Goal: Task Accomplishment & Management: Manage account settings

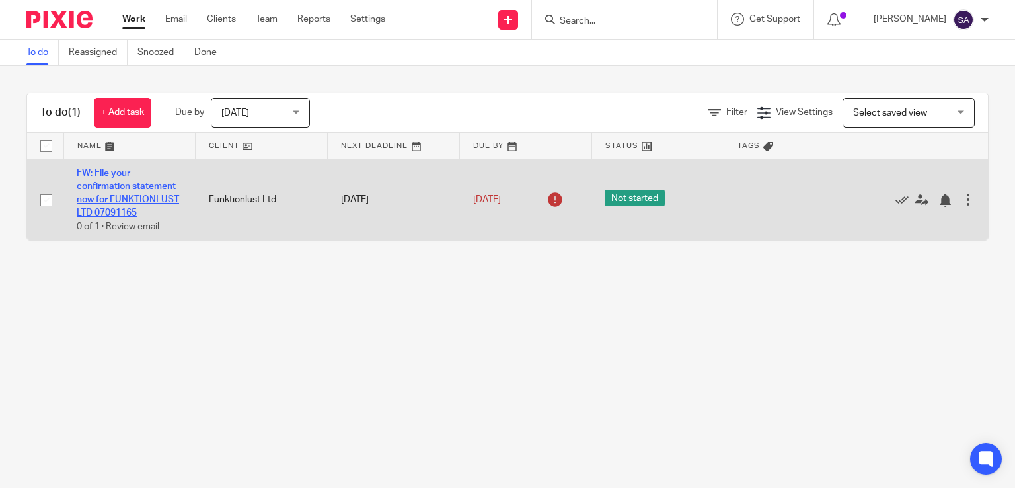
click at [124, 202] on link "FW: File your confirmation statement now for FUNKTIONLUST LTD 07091165" at bounding box center [128, 193] width 102 height 50
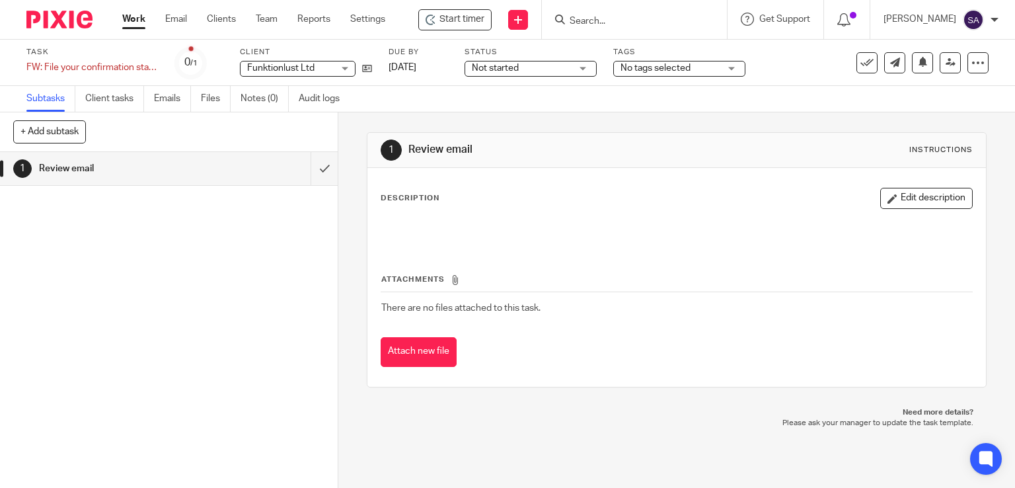
click at [584, 16] on input "Search" at bounding box center [627, 22] width 119 height 12
type input "cuve n"
click at [232, 17] on link "Clients" at bounding box center [221, 19] width 29 height 13
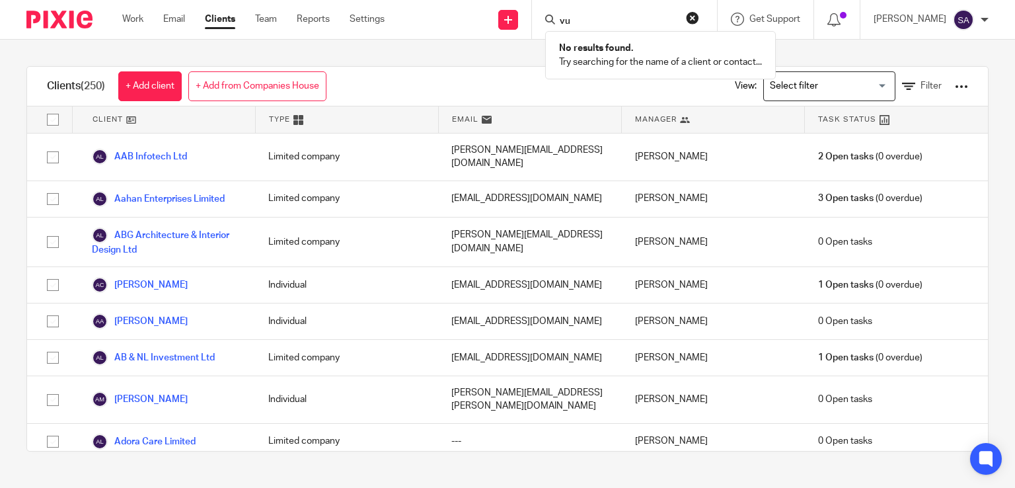
type input "v"
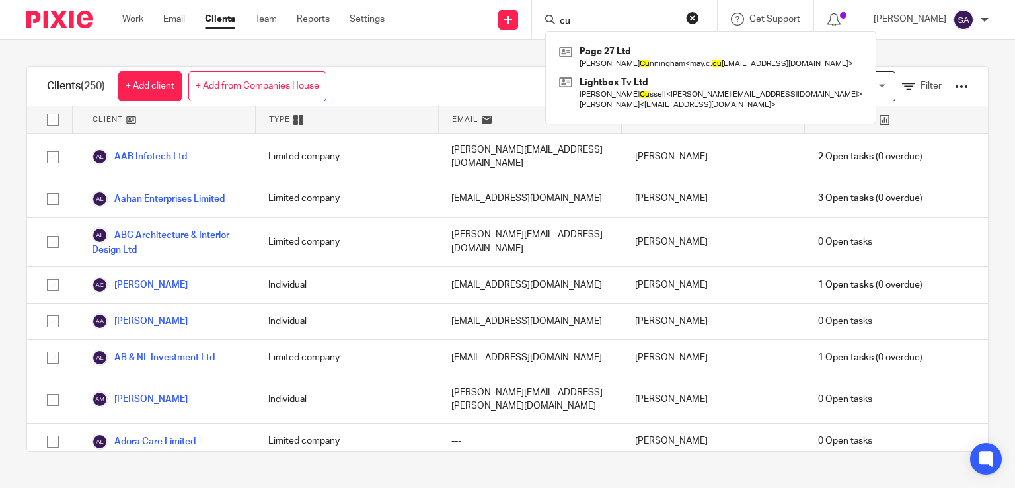
type input "c"
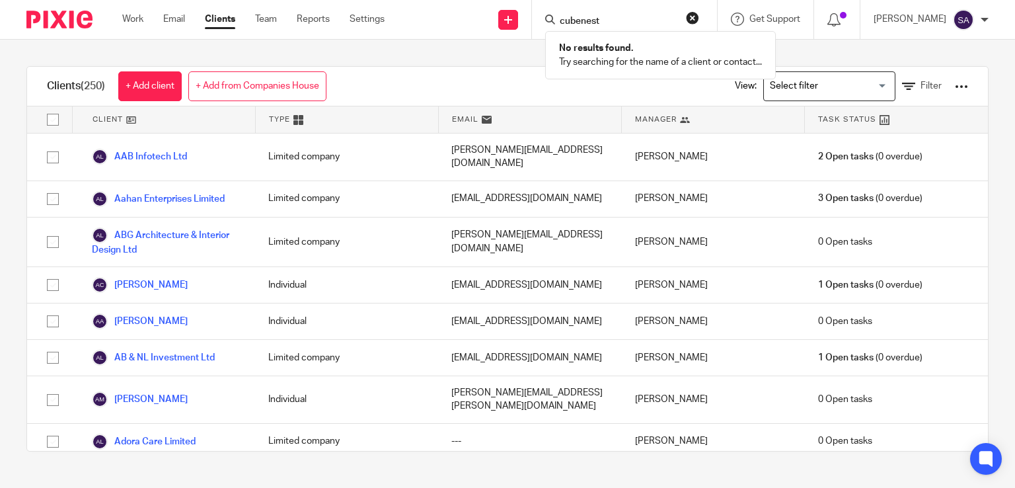
click at [593, 20] on input "cubenest" at bounding box center [617, 22] width 119 height 12
type input "cube nest"
click button "submit" at bounding box center [0, 0] width 0 height 0
drag, startPoint x: 626, startPoint y: 24, endPoint x: 325, endPoint y: 7, distance: 301.8
click at [341, 12] on div "Work Email Clients Team Reports Settings Work Email Clients Team Reports Settin…" at bounding box center [507, 20] width 1015 height 40
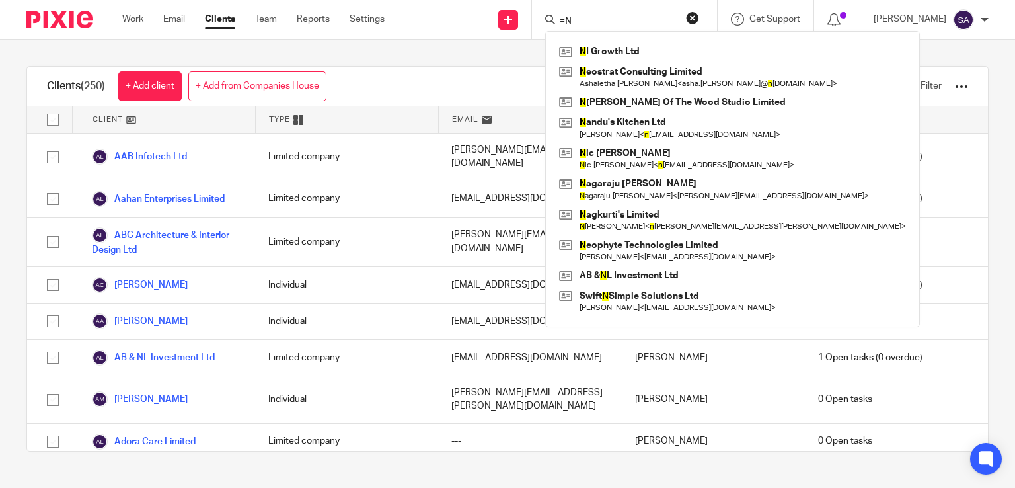
type input "="
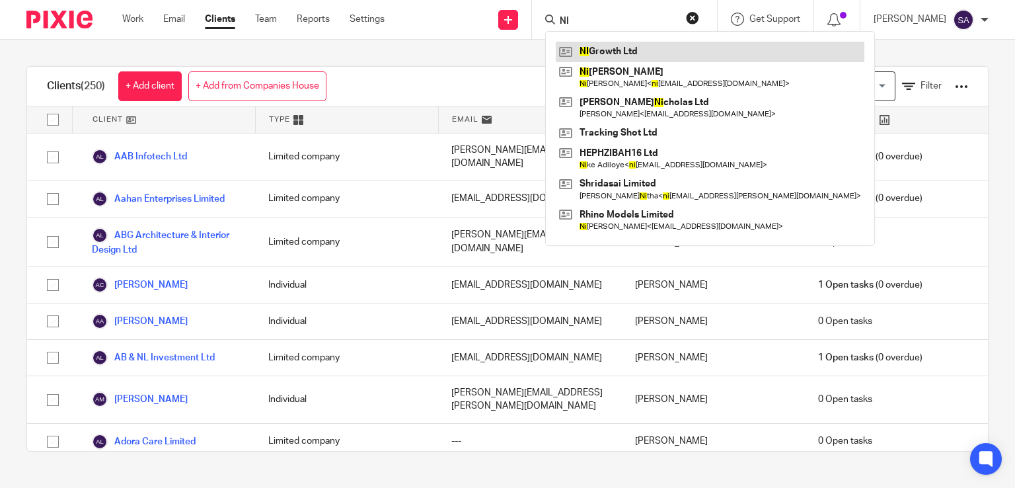
type input "NI"
click at [626, 49] on link at bounding box center [710, 52] width 308 height 20
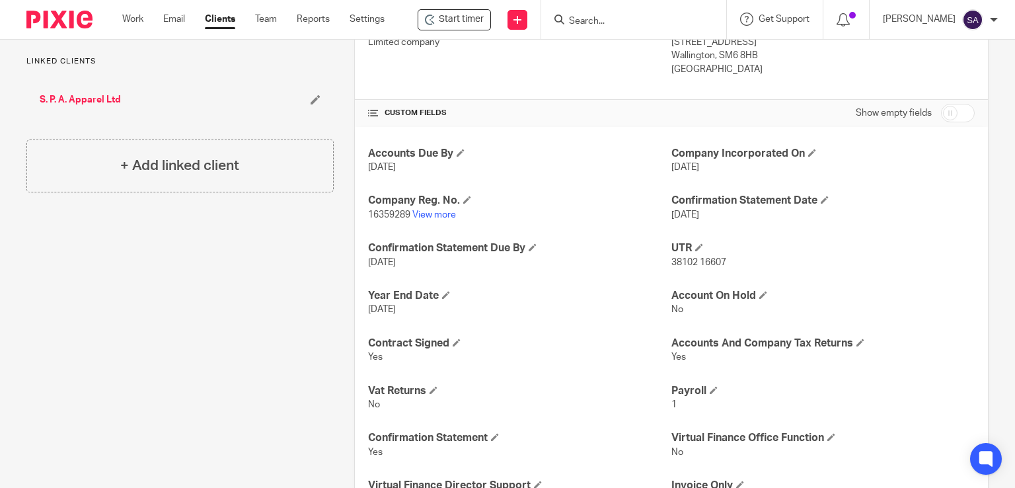
scroll to position [330, 0]
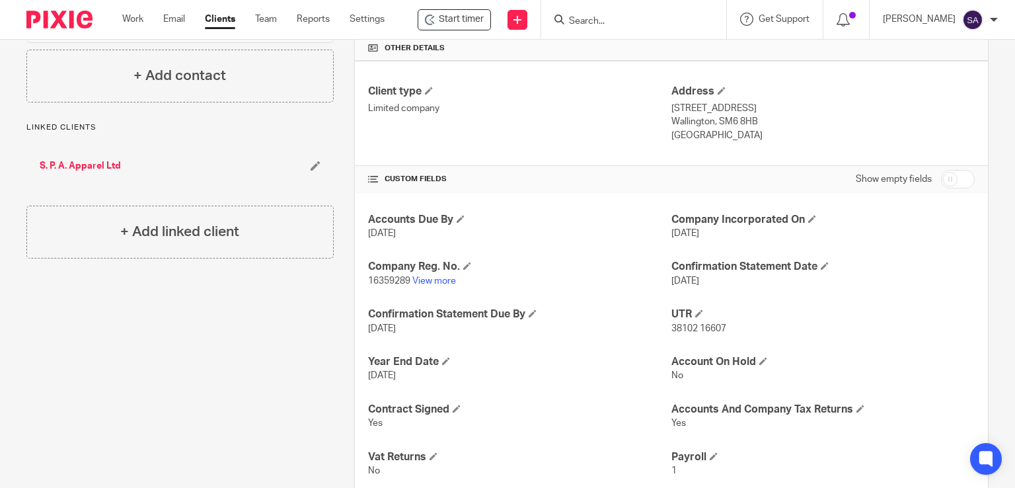
click at [941, 176] on input "checkbox" at bounding box center [958, 179] width 34 height 18
checkbox input "true"
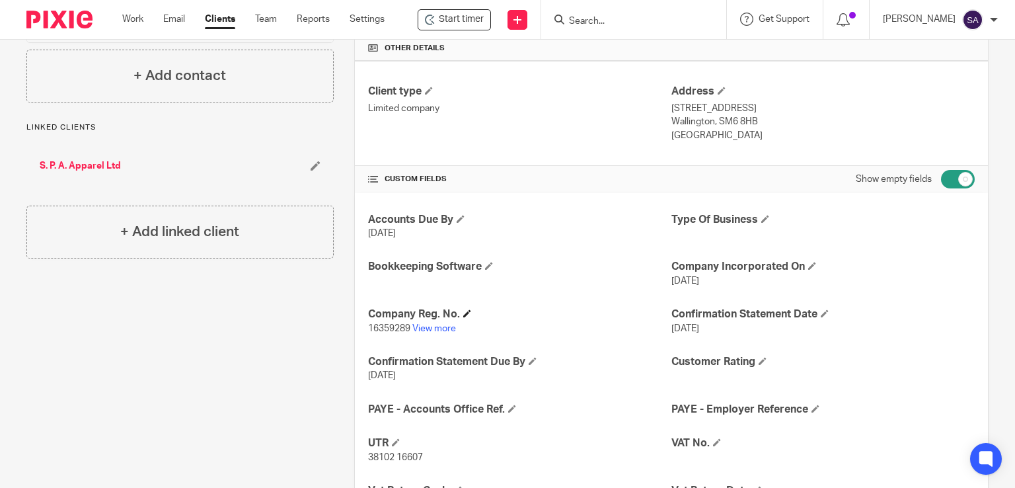
scroll to position [462, 0]
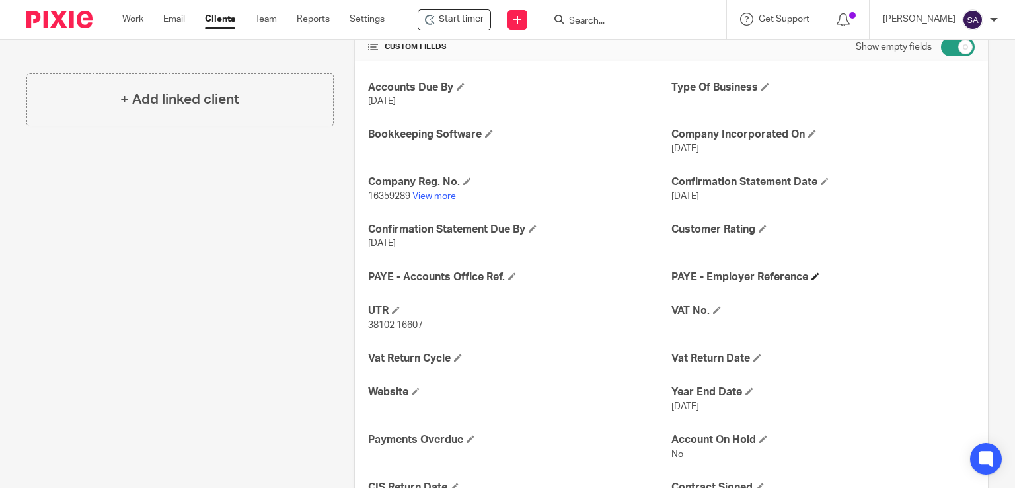
click at [805, 278] on h4 "PAYE - Employer Reference" at bounding box center [822, 277] width 303 height 14
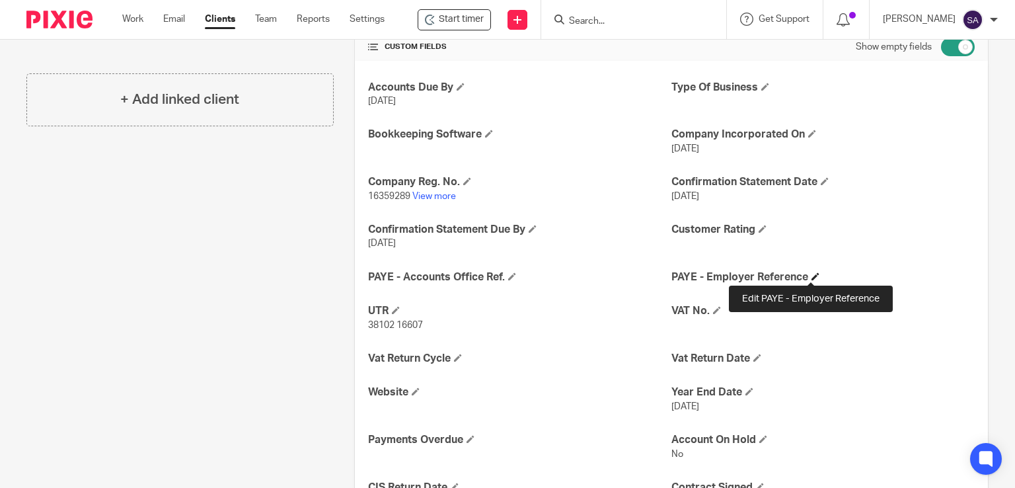
click at [811, 274] on span at bounding box center [815, 276] width 8 height 8
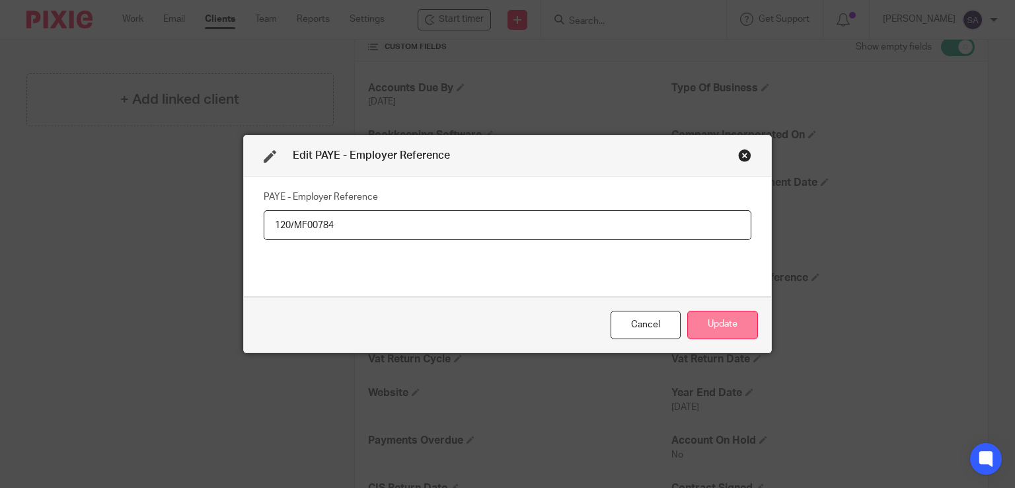
type input "120/MF00784"
click at [725, 324] on button "Update" at bounding box center [722, 324] width 71 height 28
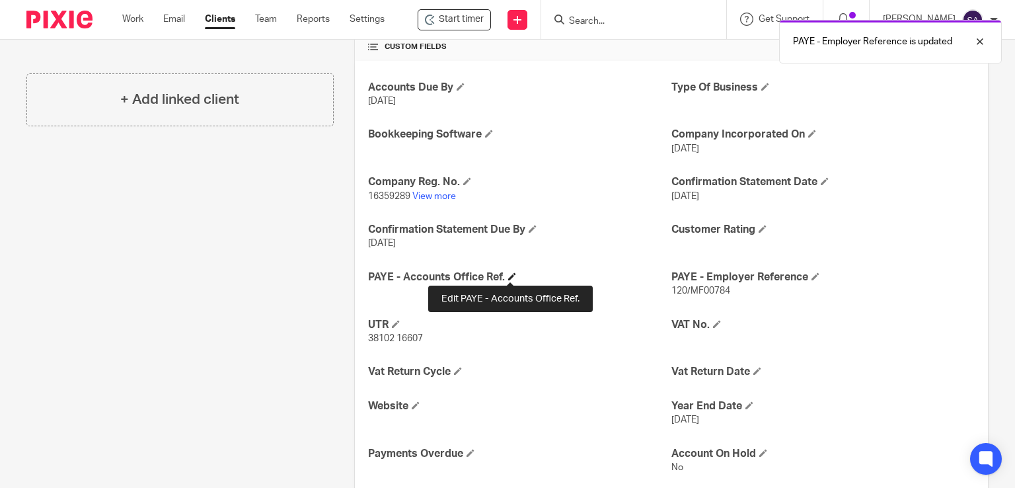
click at [510, 275] on span at bounding box center [512, 276] width 8 height 8
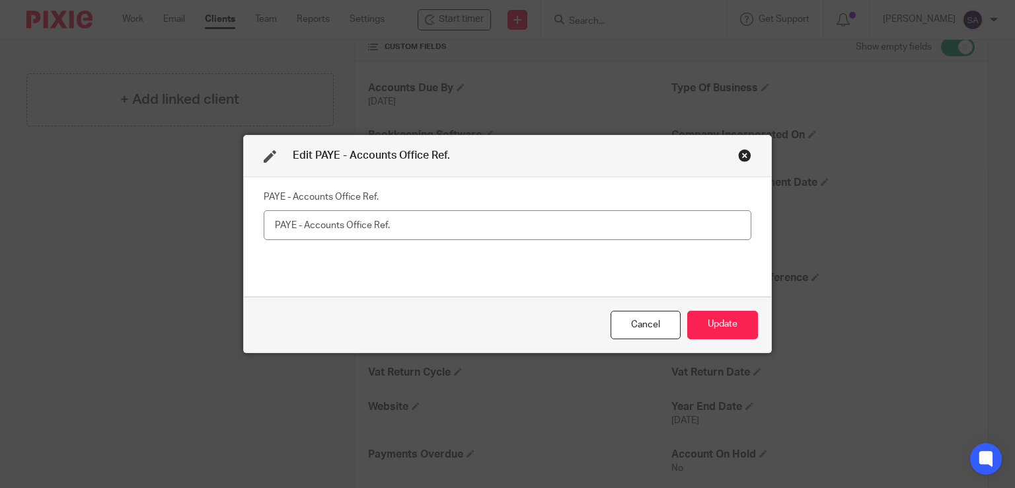
click at [270, 222] on input "text" at bounding box center [508, 225] width 488 height 30
type input "120PV03585962"
click at [727, 323] on button "Update" at bounding box center [722, 324] width 71 height 28
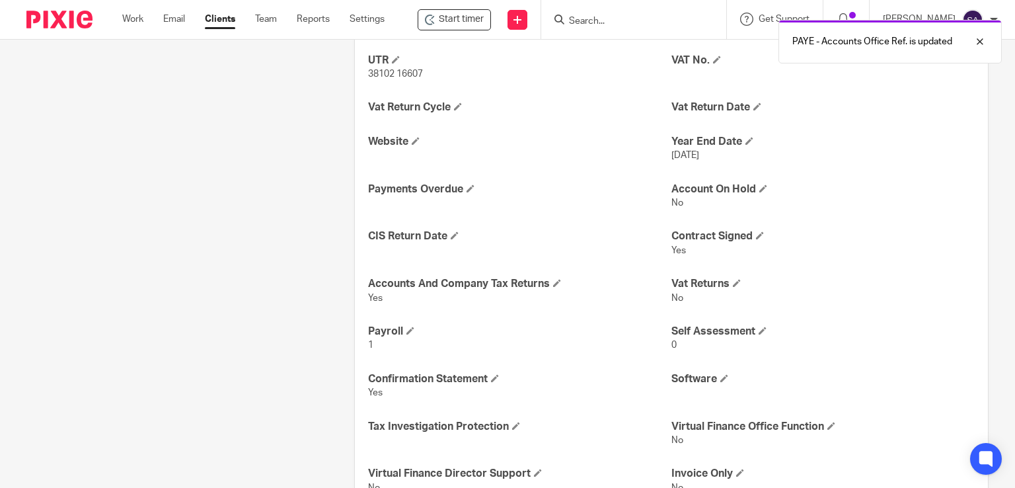
scroll to position [793, 0]
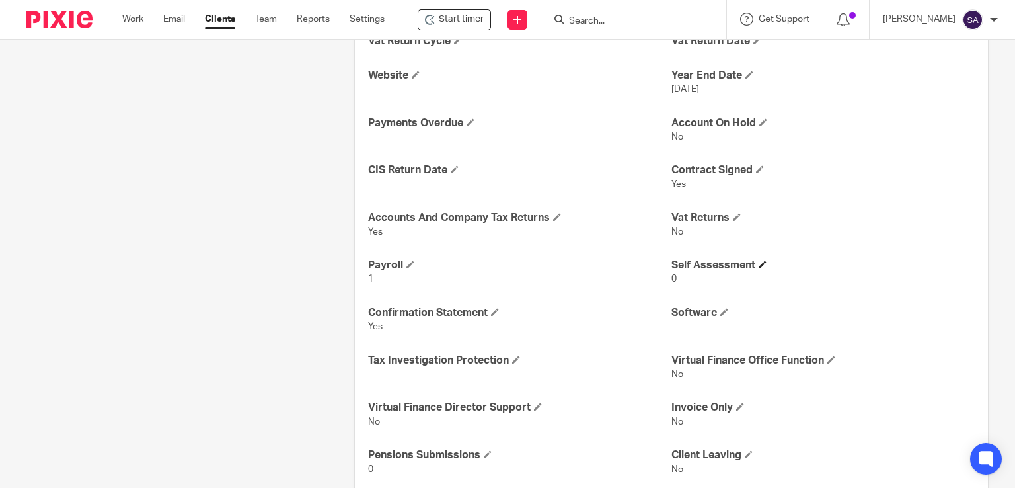
click at [753, 262] on h4 "Self Assessment" at bounding box center [822, 265] width 303 height 14
click at [758, 262] on span at bounding box center [762, 264] width 8 height 8
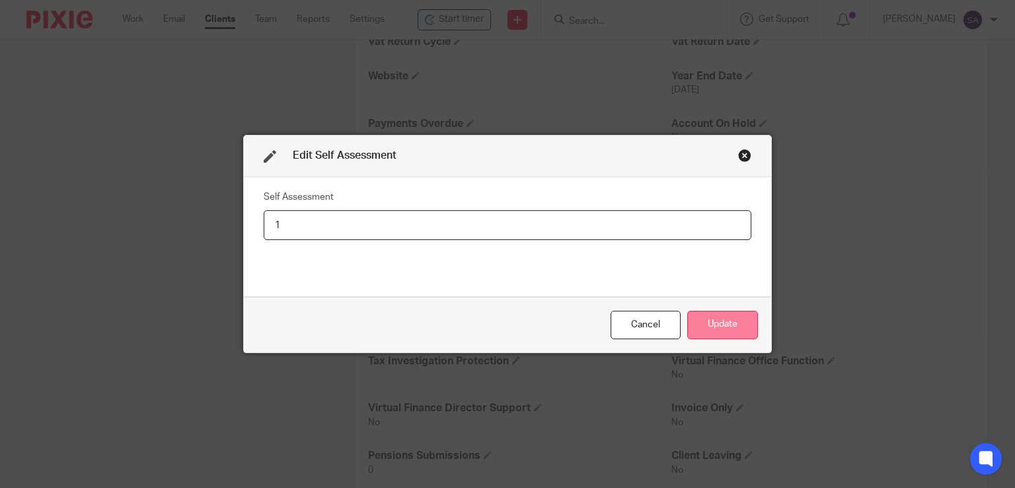
type input "1"
click at [725, 330] on button "Update" at bounding box center [722, 324] width 71 height 28
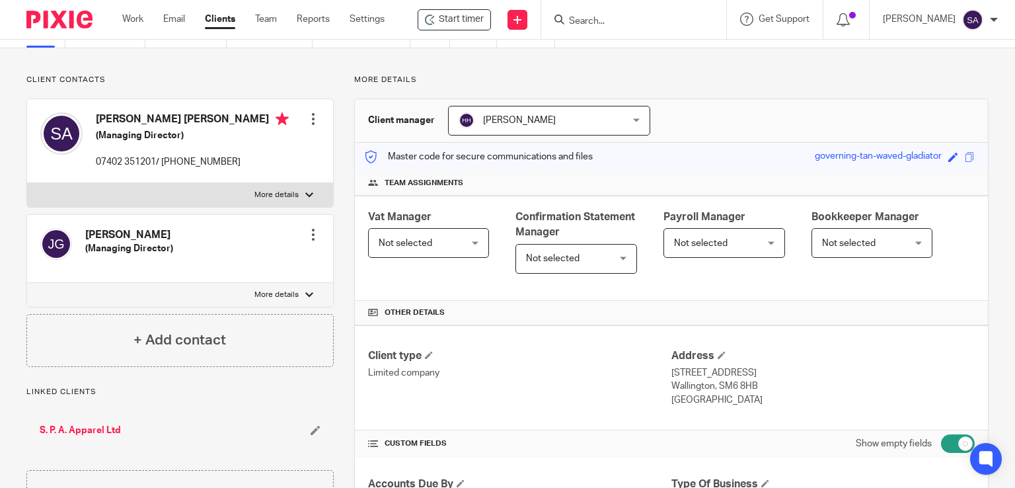
scroll to position [0, 0]
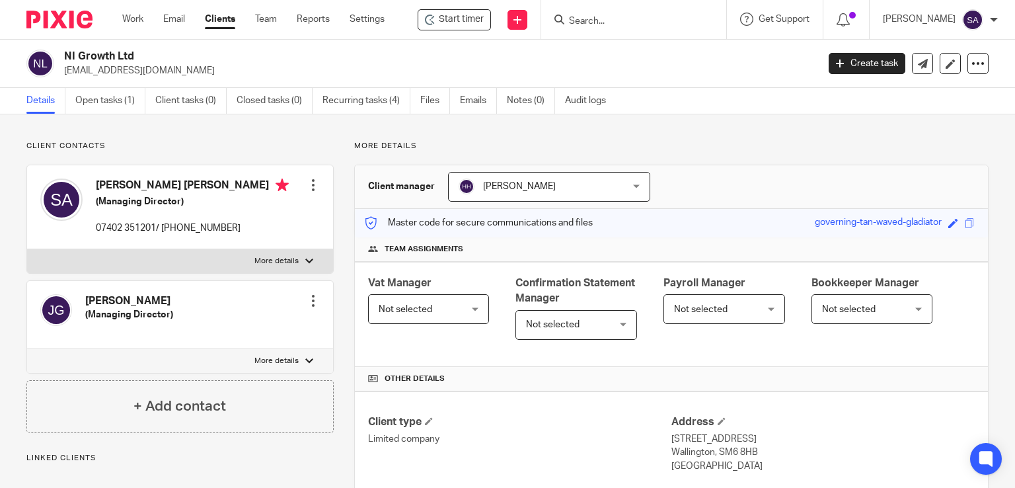
drag, startPoint x: 187, startPoint y: 73, endPoint x: 66, endPoint y: 76, distance: 120.9
click at [66, 76] on p "[EMAIL_ADDRESS][DOMAIN_NAME]" at bounding box center [436, 70] width 744 height 13
copy p "[EMAIL_ADDRESS][DOMAIN_NAME]"
